Goal: Information Seeking & Learning: Find specific fact

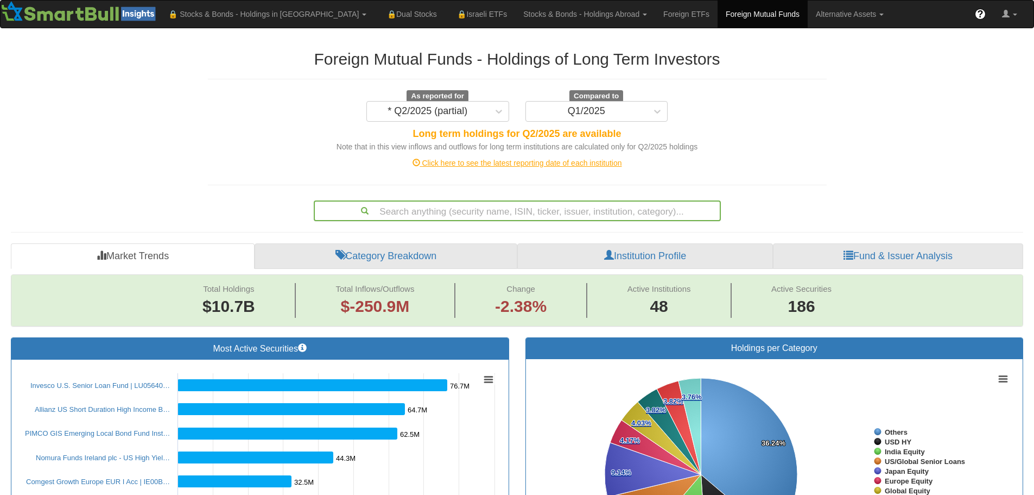
click at [509, 212] on div "Search anything (security name, ISIN, ticker, issuer, institution, category)..." at bounding box center [517, 210] width 405 height 18
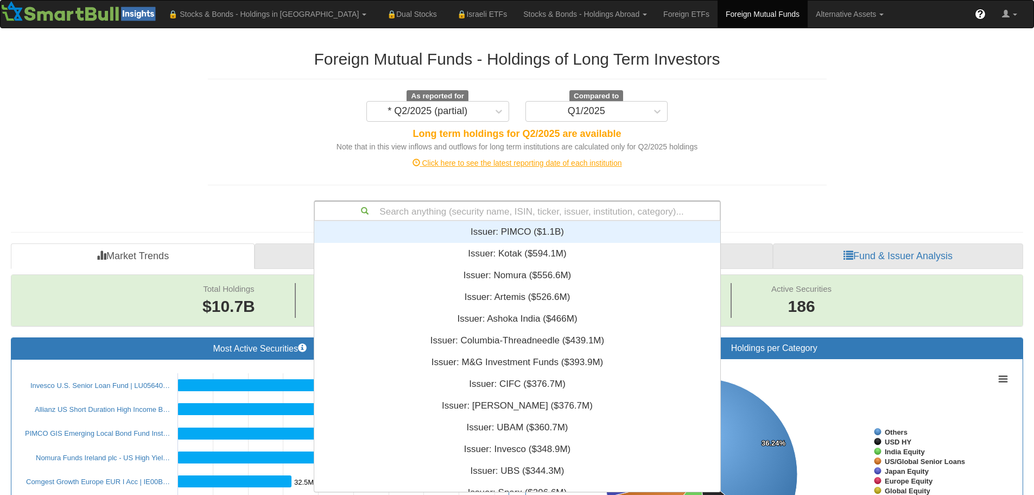
scroll to position [262, 398]
type input "m"
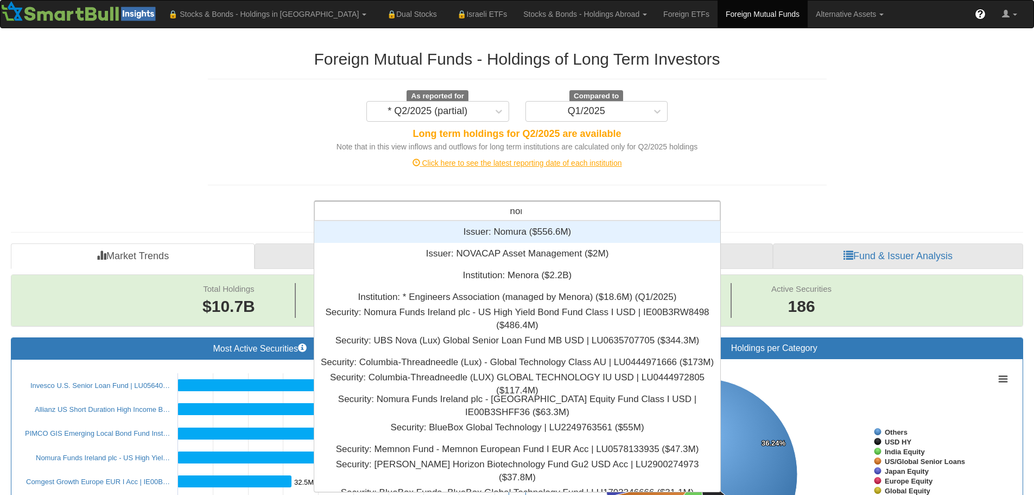
scroll to position [35, 398]
type input "n"
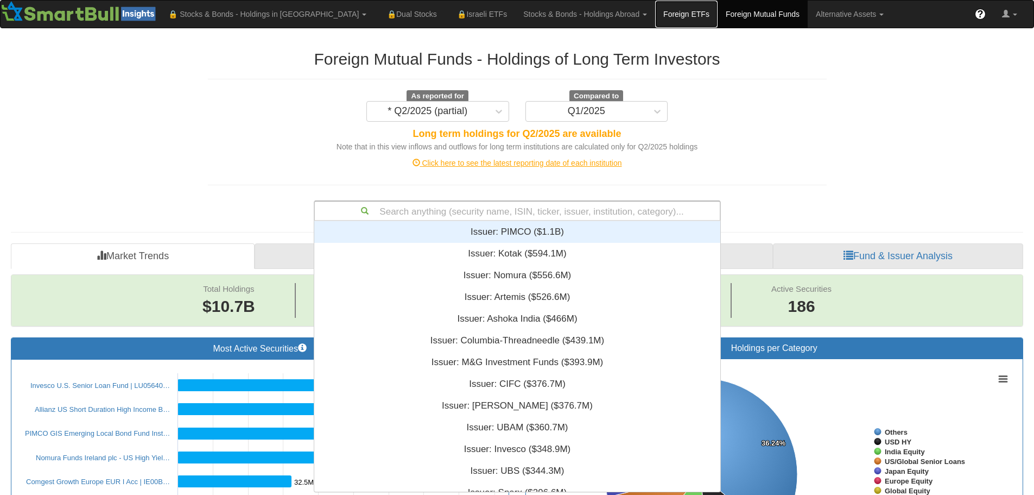
click at [655, 13] on link "Foreign ETFs" at bounding box center [686, 14] width 62 height 27
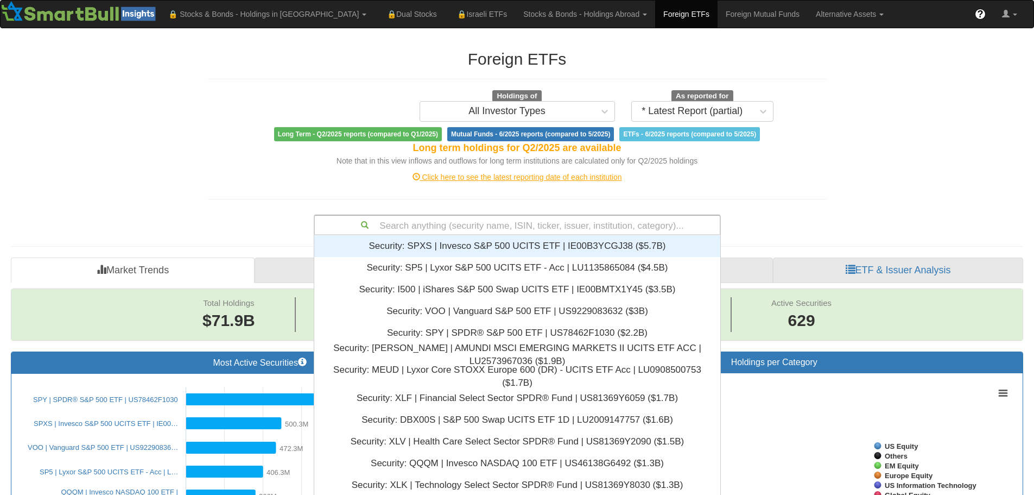
click at [506, 219] on div "Search anything (security name, ISIN, ticker, issuer, institution, category)..." at bounding box center [517, 225] width 405 height 18
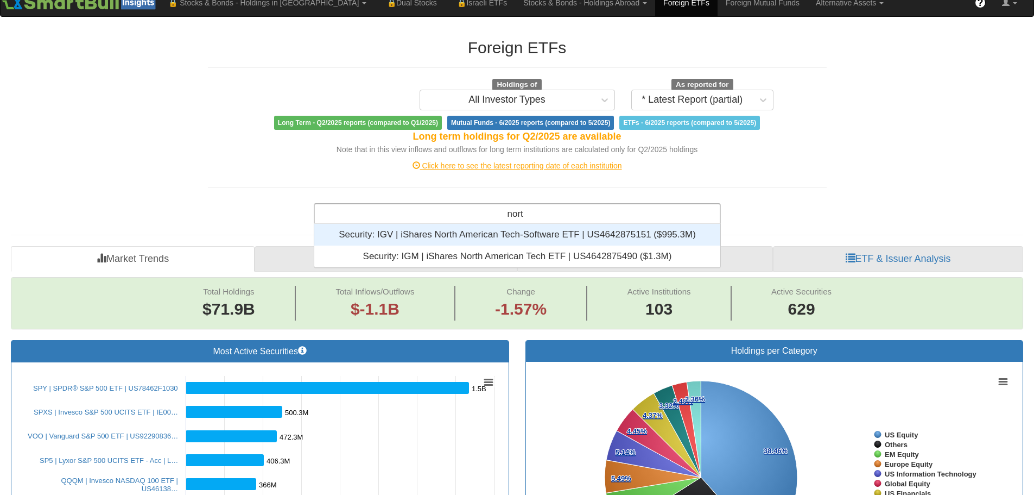
scroll to position [35, 398]
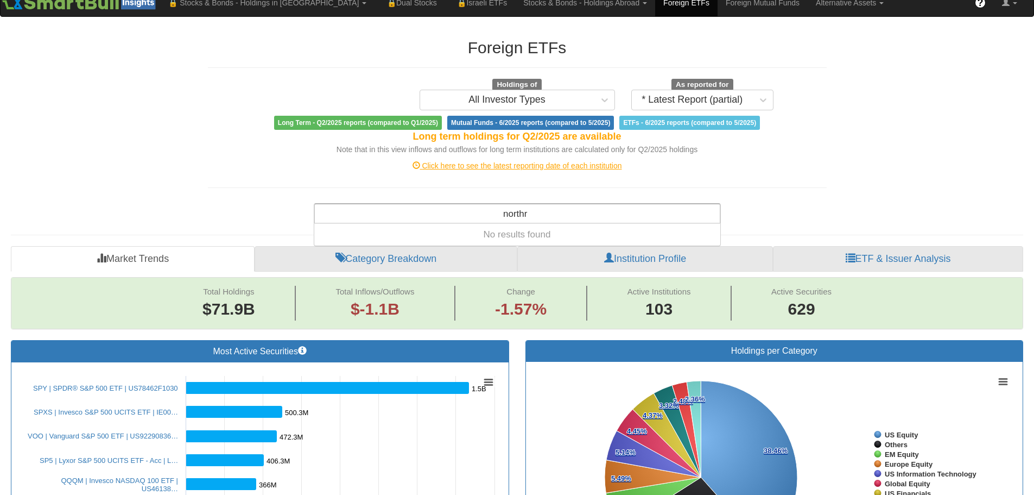
type input "north"
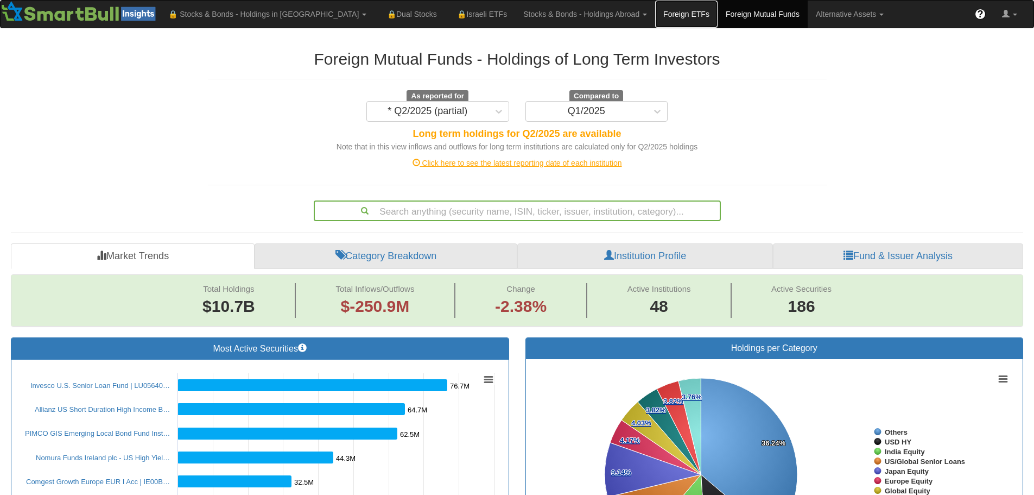
click at [655, 15] on link "Foreign ETFs" at bounding box center [686, 14] width 62 height 27
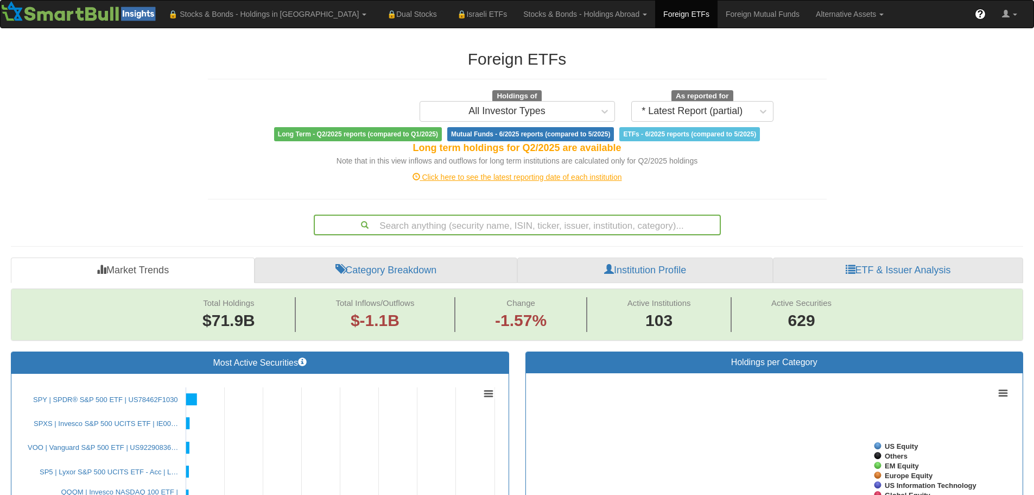
click at [425, 228] on div "Search anything (security name, ISIN, ticker, issuer, institution, category)..." at bounding box center [517, 224] width 407 height 21
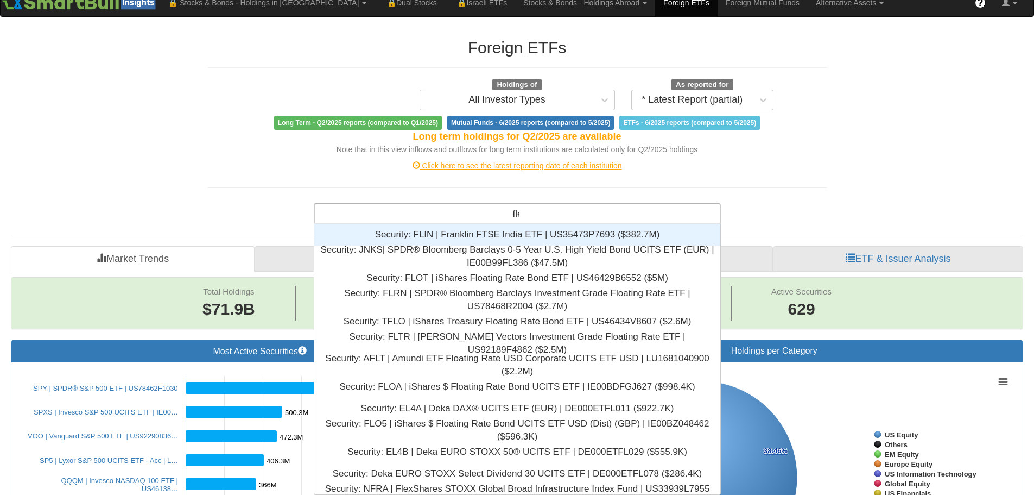
scroll to position [35, 398]
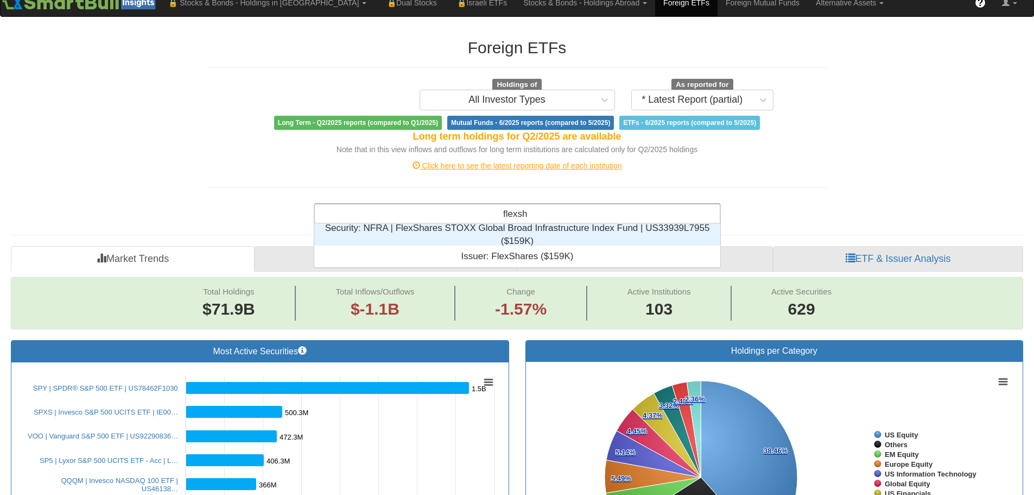
type input "flexsh"
